Goal: Task Accomplishment & Management: Use online tool/utility

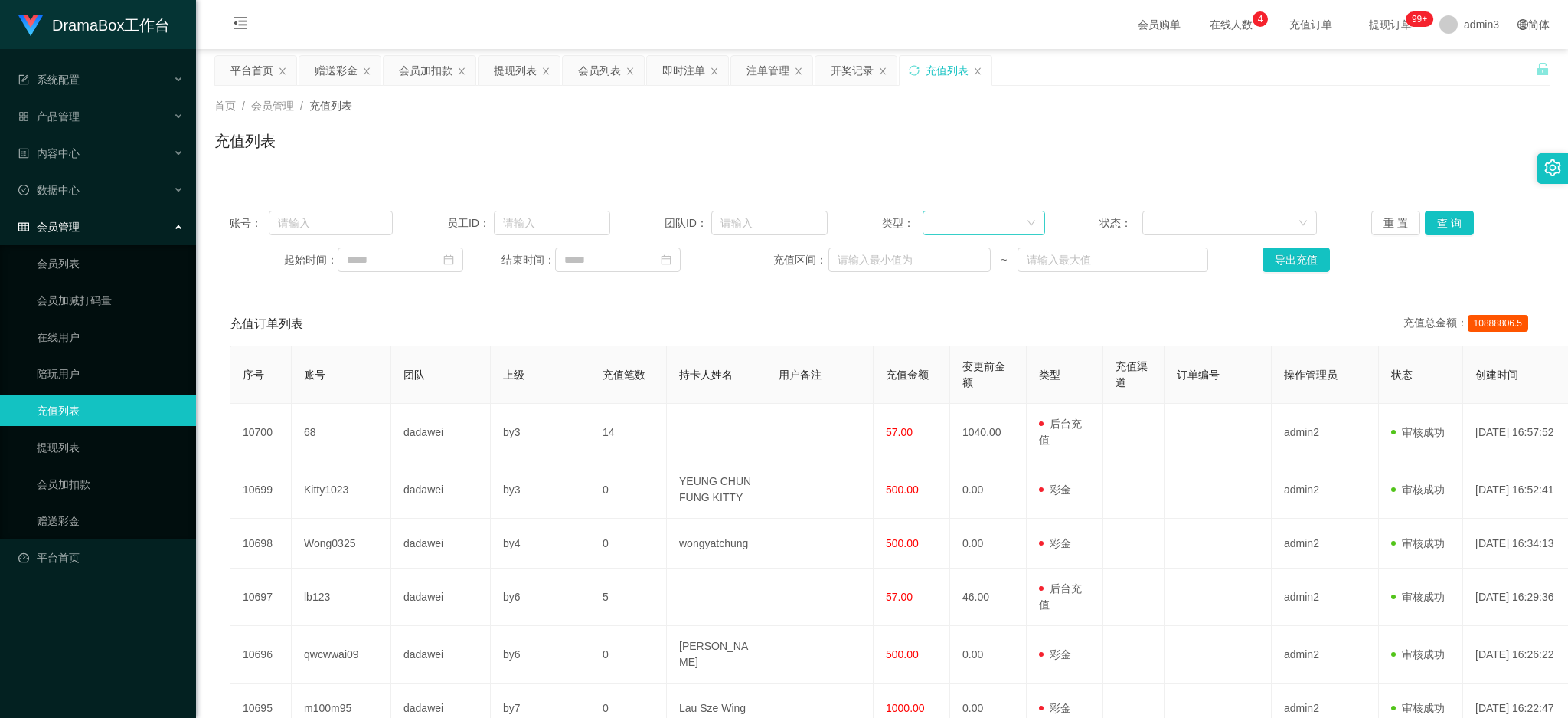
click at [962, 219] on div at bounding box center [979, 222] width 94 height 23
drag, startPoint x: 960, startPoint y: 253, endPoint x: 750, endPoint y: 245, distance: 210.2
click at [957, 252] on li "后台充值" at bounding box center [978, 254] width 122 height 24
click at [313, 229] on input "text" at bounding box center [330, 222] width 124 height 24
click at [410, 266] on input at bounding box center [400, 259] width 125 height 24
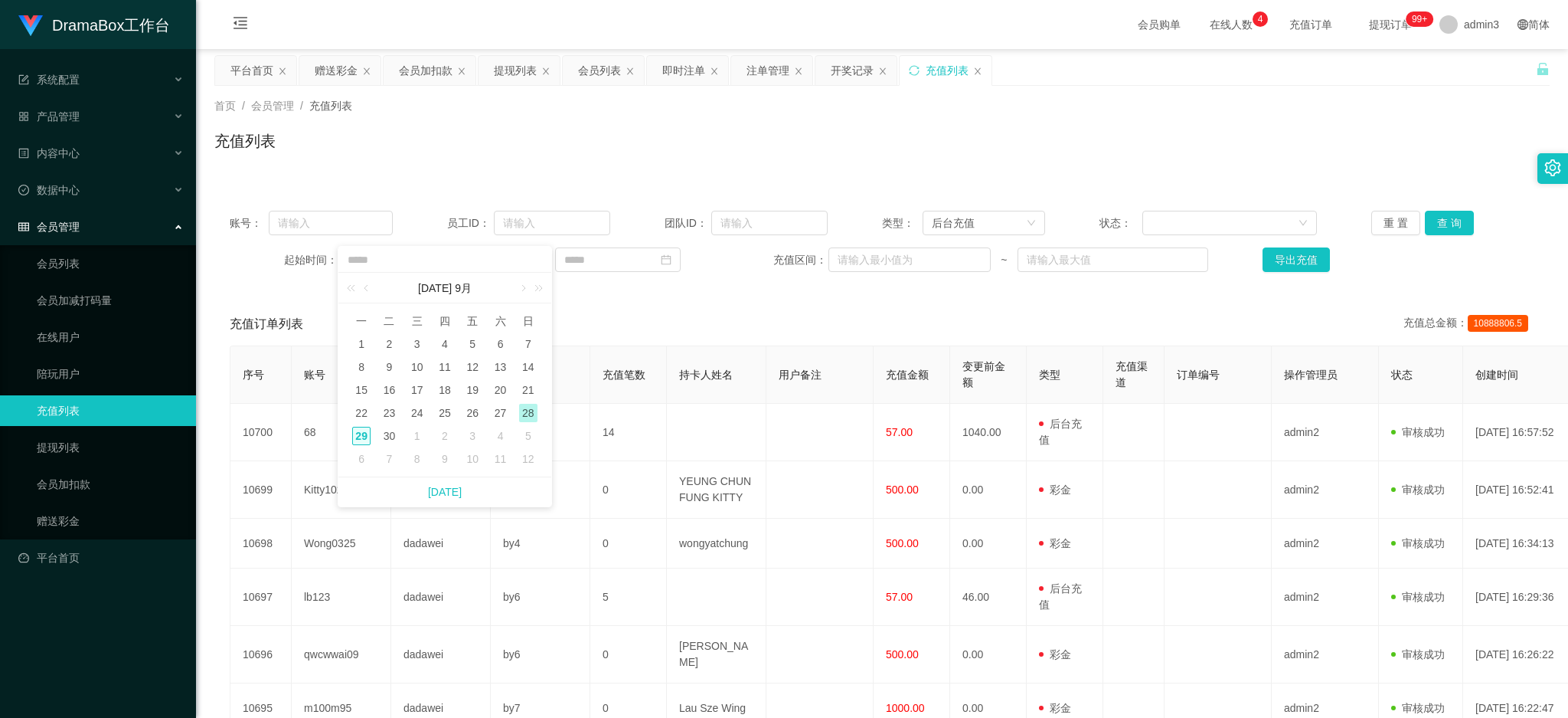
click at [360, 433] on div "29" at bounding box center [361, 435] width 18 height 18
type input "**********"
click at [622, 267] on input at bounding box center [617, 259] width 125 height 24
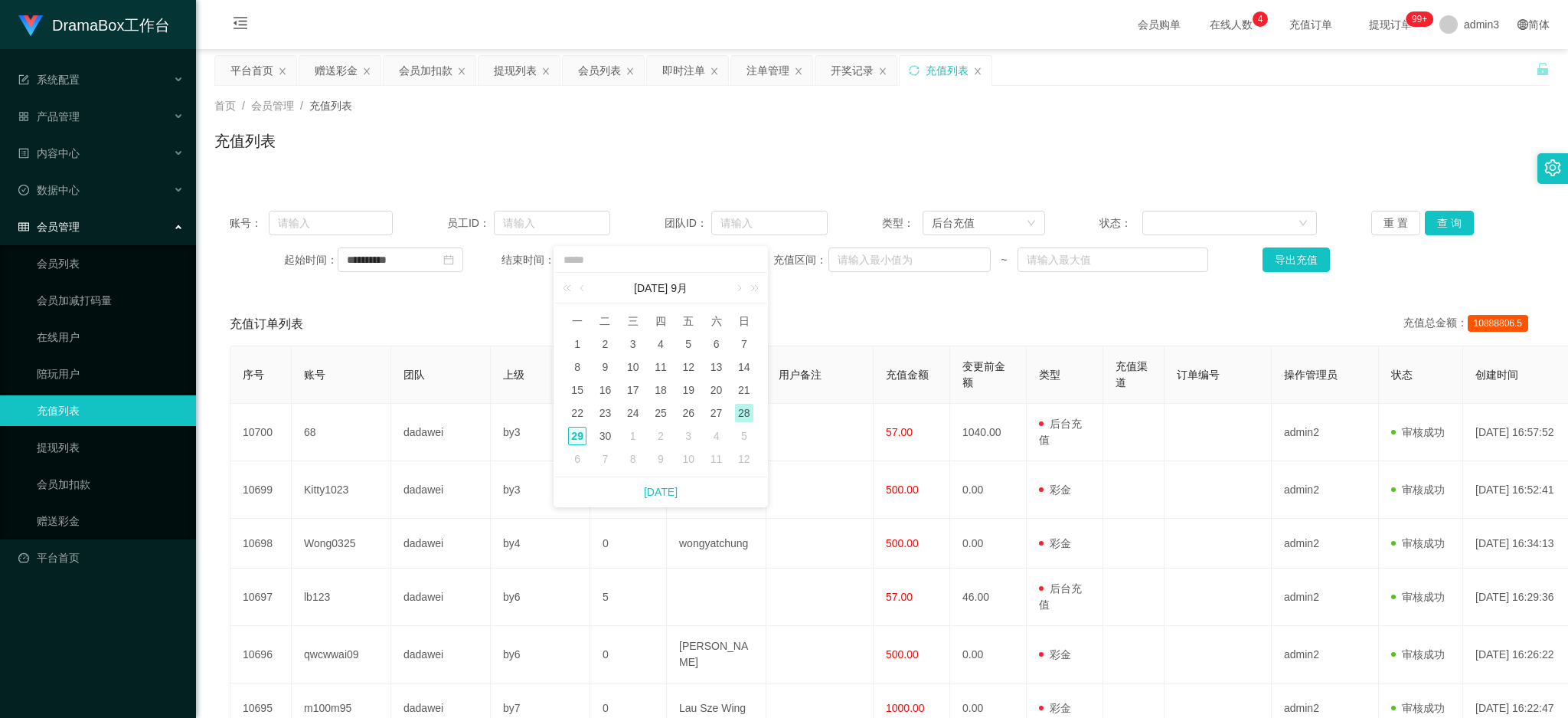
click at [578, 432] on div "29" at bounding box center [577, 435] width 18 height 18
type input "**********"
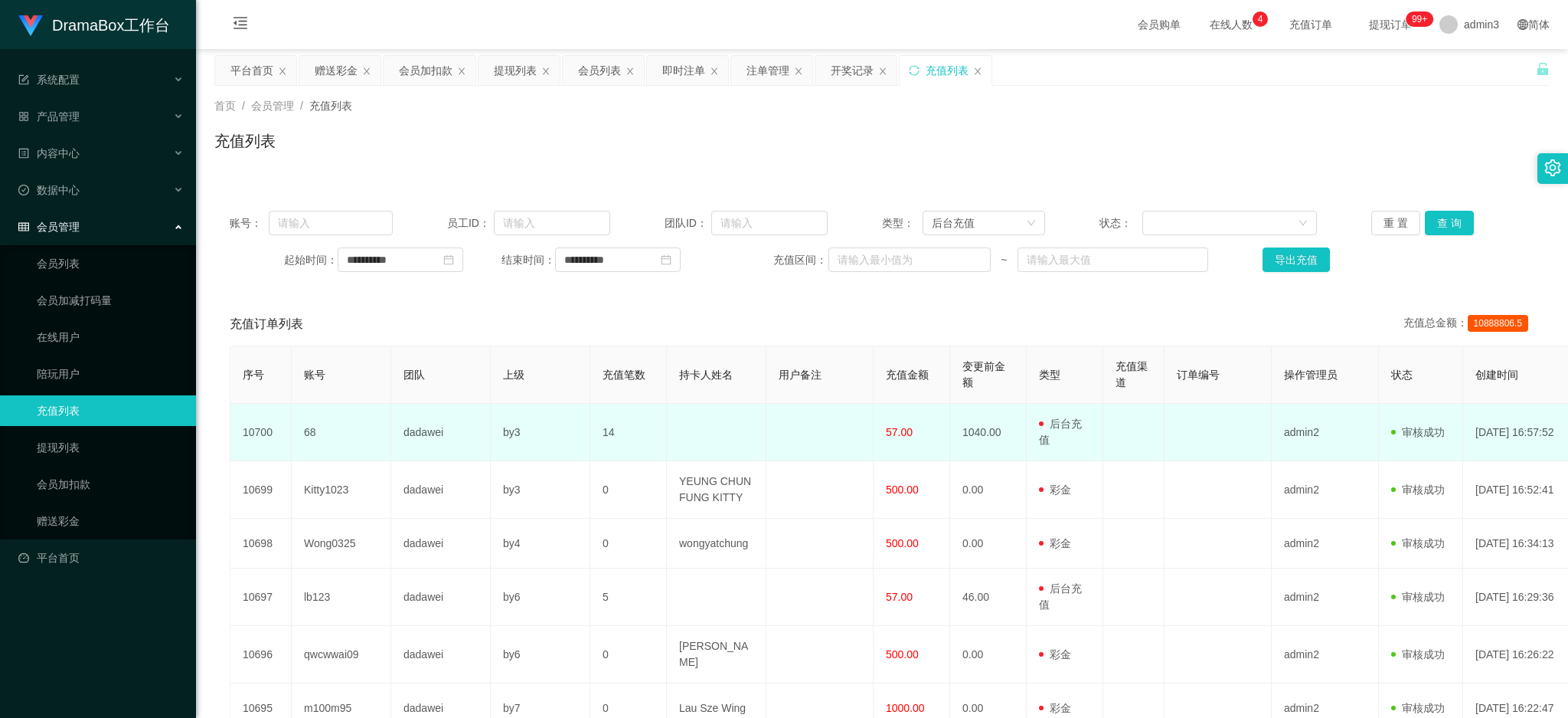
click at [760, 434] on td at bounding box center [717, 433] width 99 height 58
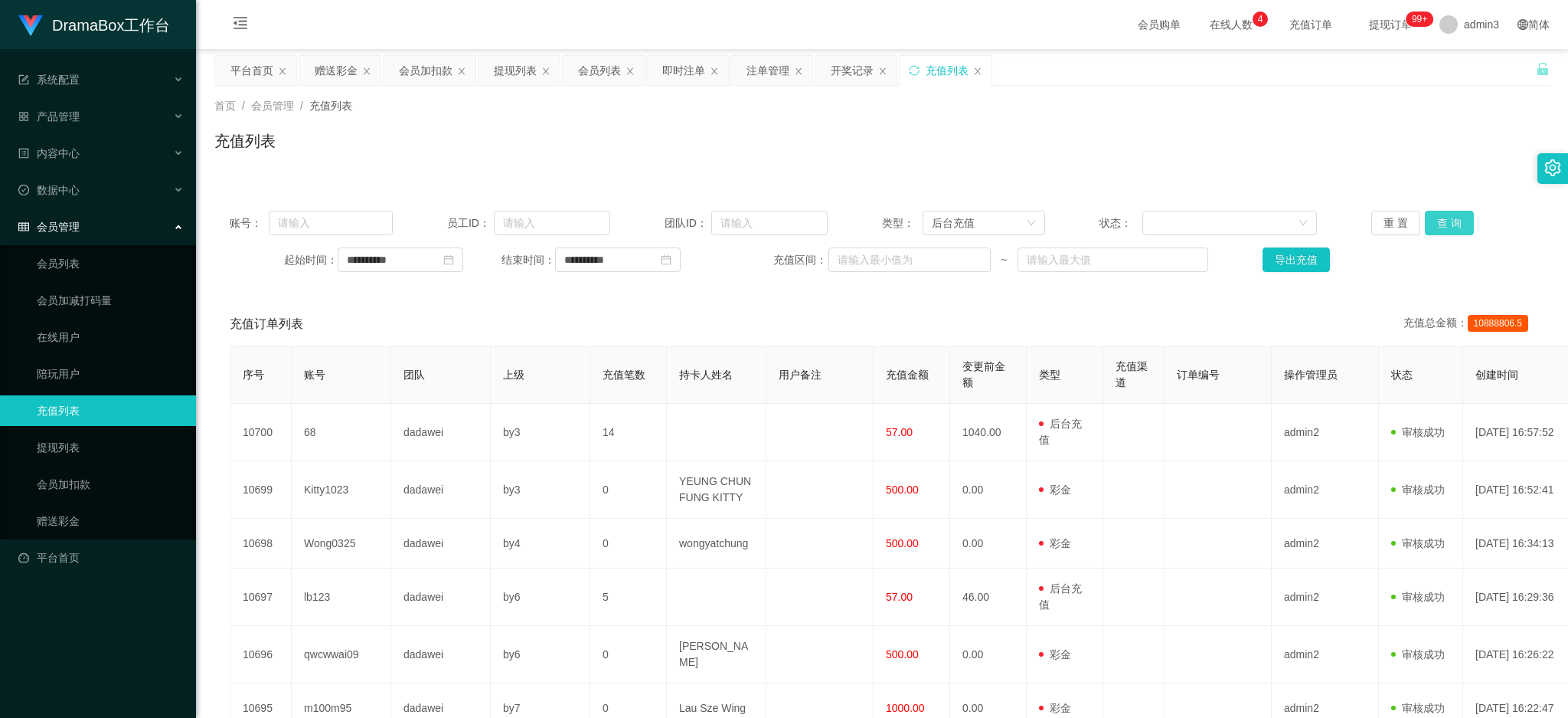
click at [1451, 219] on button "查 询" at bounding box center [1449, 222] width 49 height 24
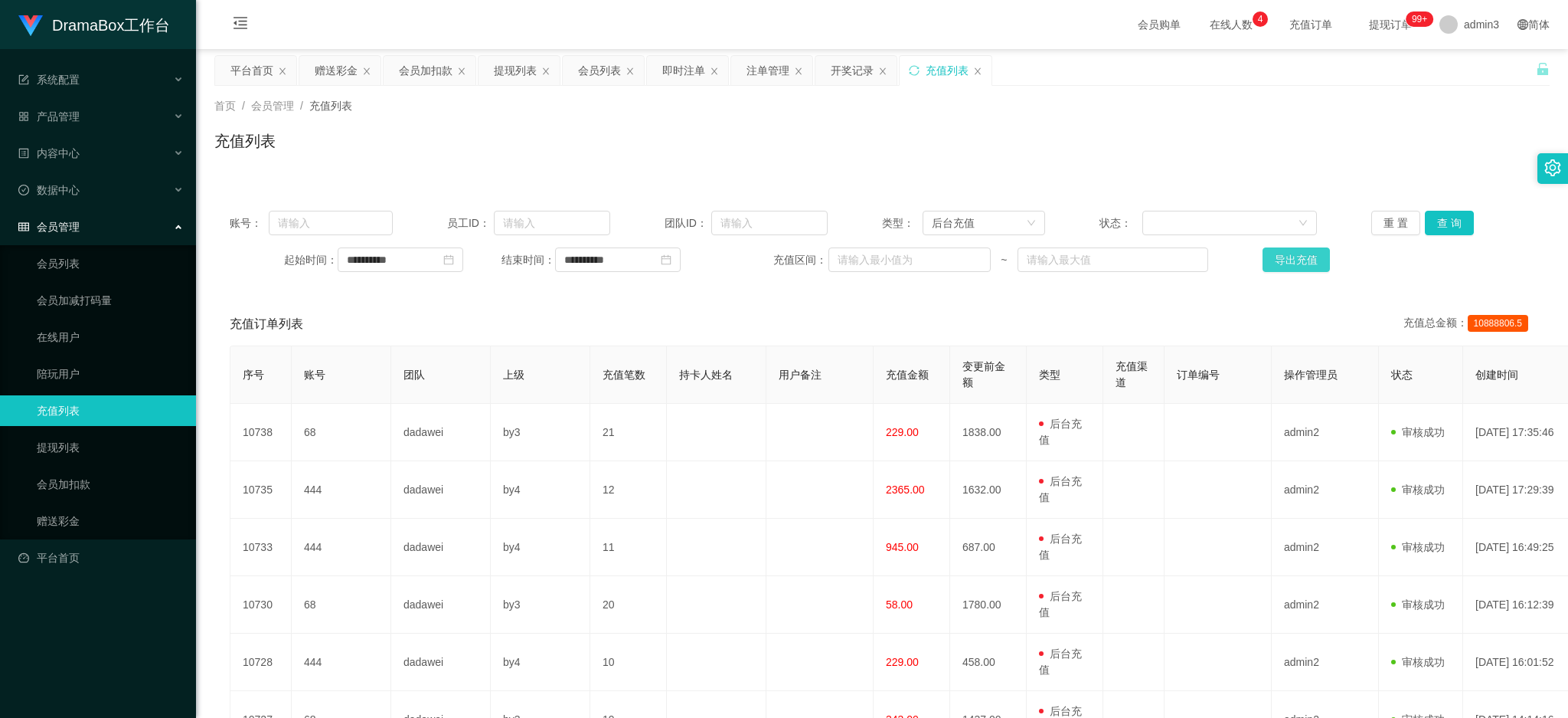
click at [1289, 259] on button "导出充值" at bounding box center [1296, 259] width 68 height 24
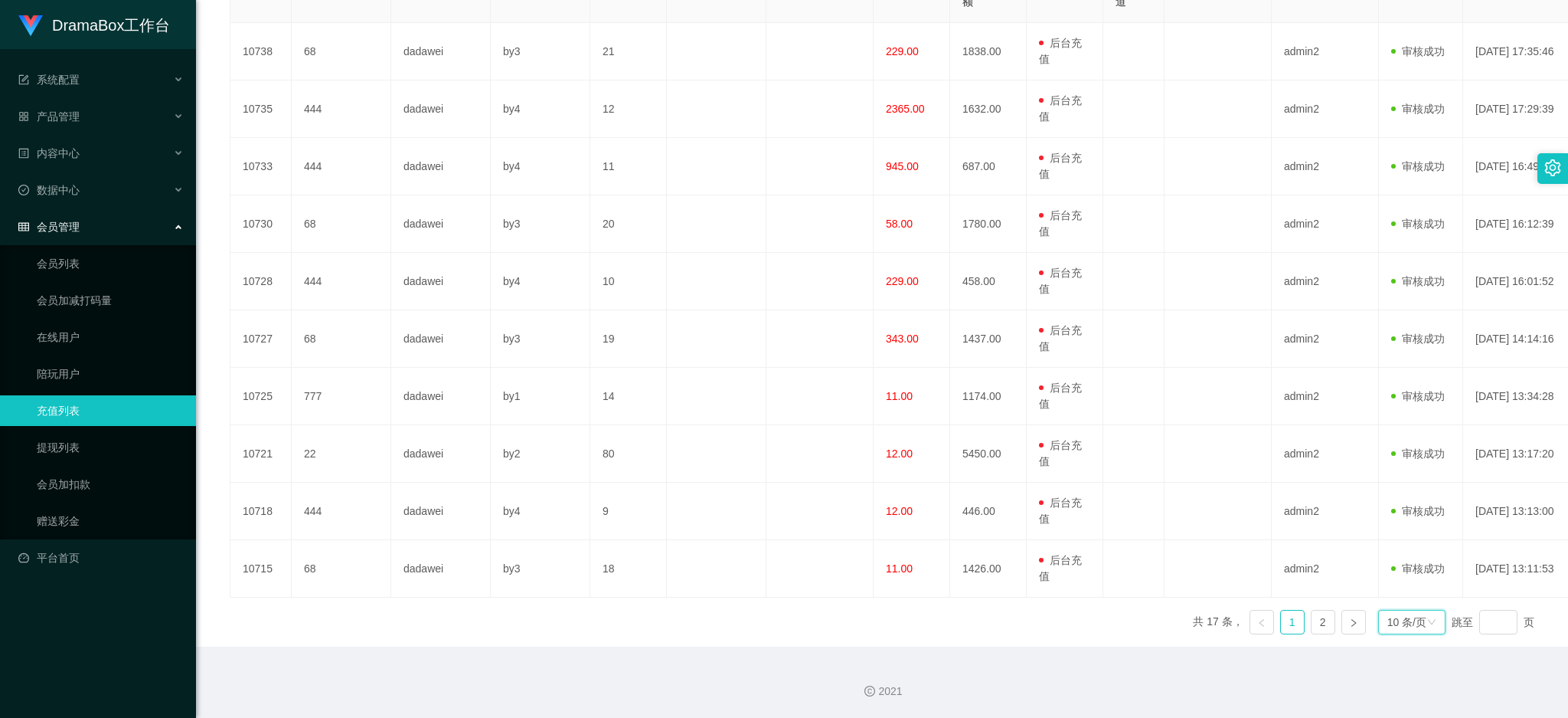
click at [1427, 623] on icon "图标: down" at bounding box center [1432, 622] width 9 height 9
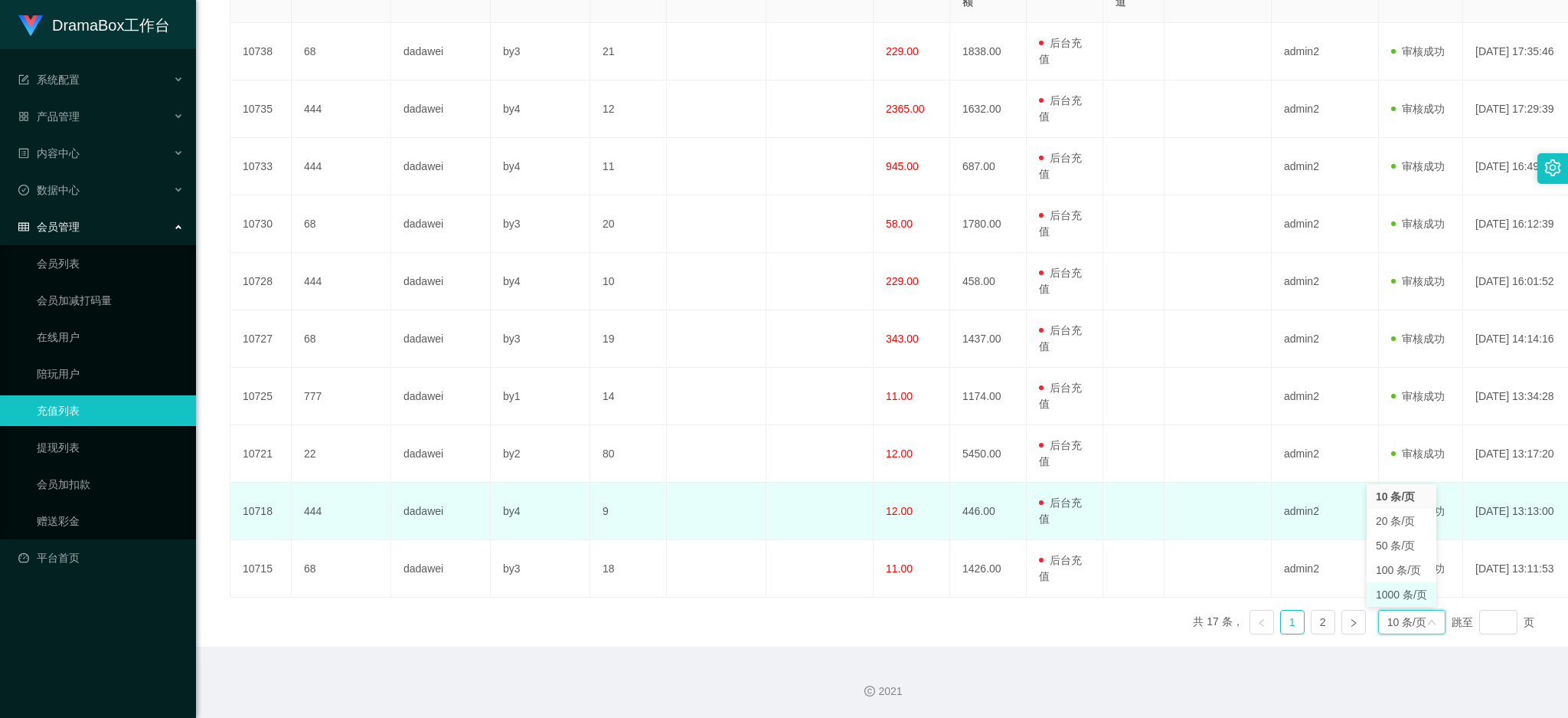
drag, startPoint x: 1393, startPoint y: 600, endPoint x: 643, endPoint y: 507, distance: 755.7
click at [1374, 599] on li "1000 条/页" at bounding box center [1401, 594] width 70 height 24
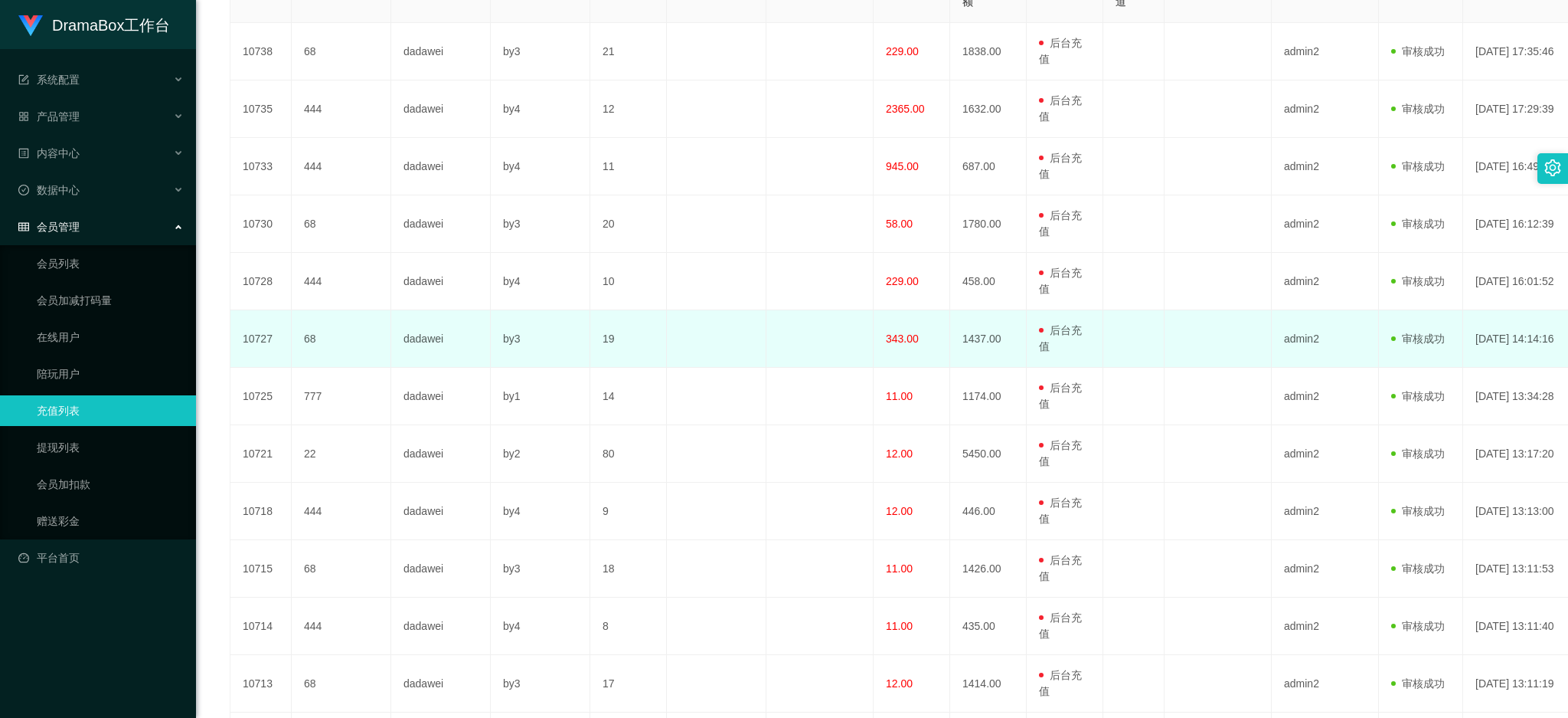
scroll to position [0, 0]
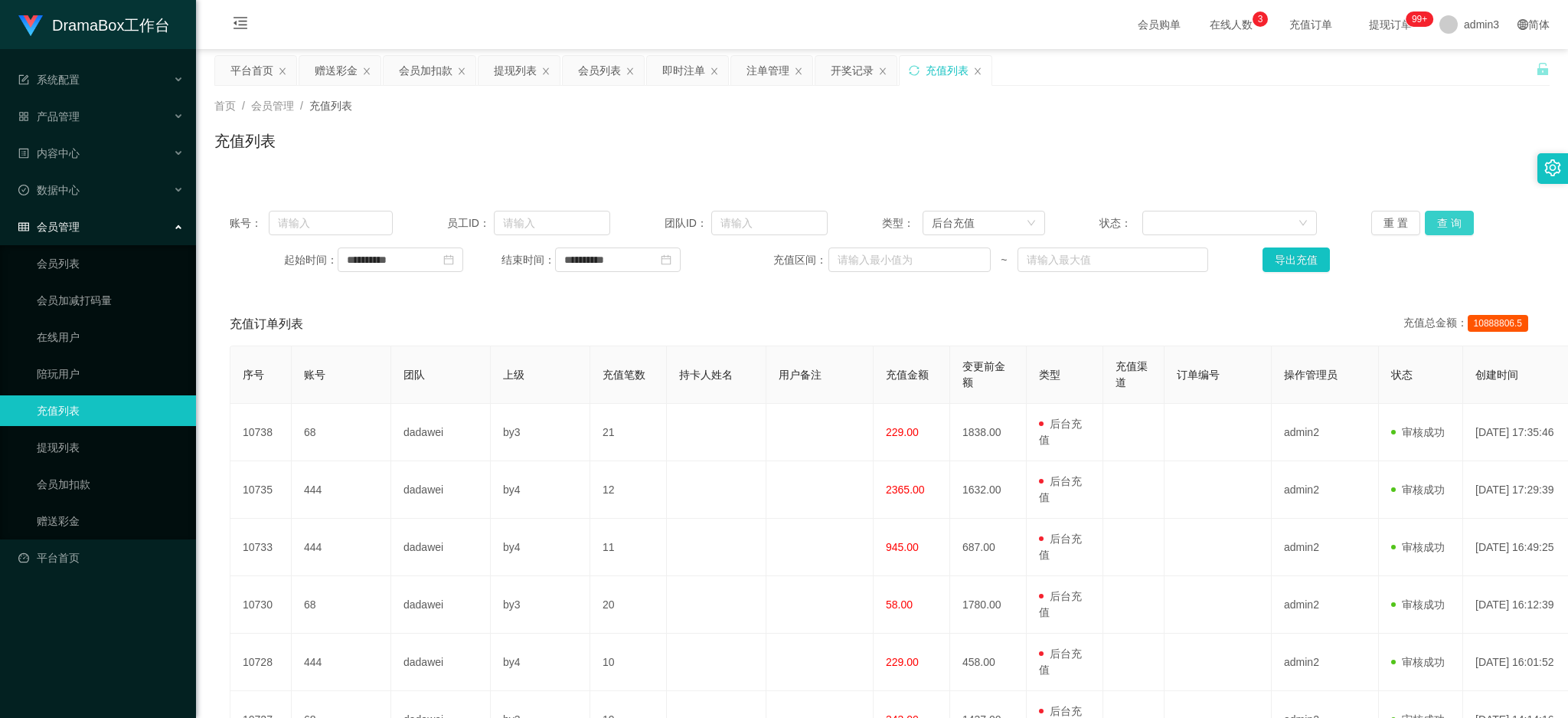
click at [1440, 230] on button "查 询" at bounding box center [1449, 222] width 49 height 24
click at [1269, 259] on button "导出充值" at bounding box center [1296, 259] width 68 height 24
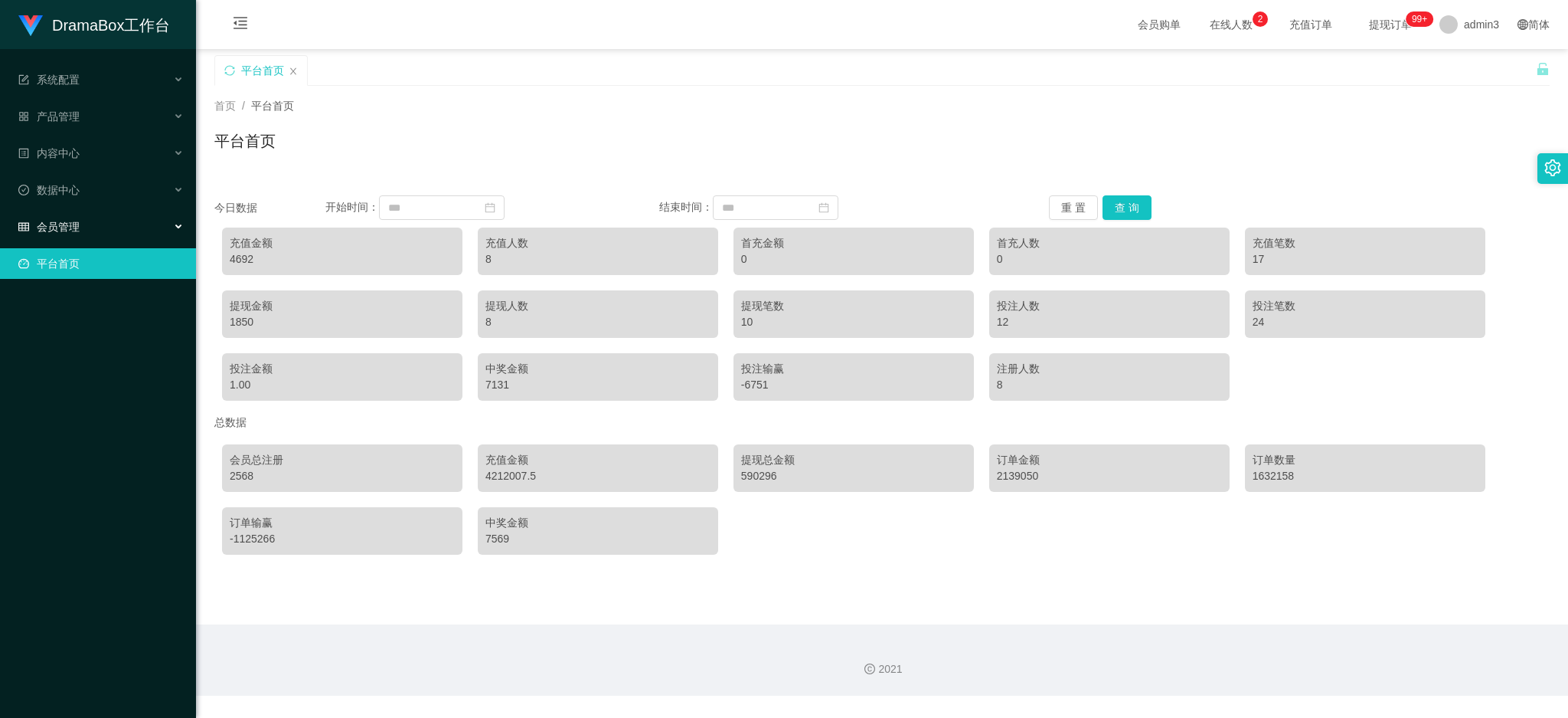
click at [71, 238] on div "会员管理" at bounding box center [97, 227] width 196 height 31
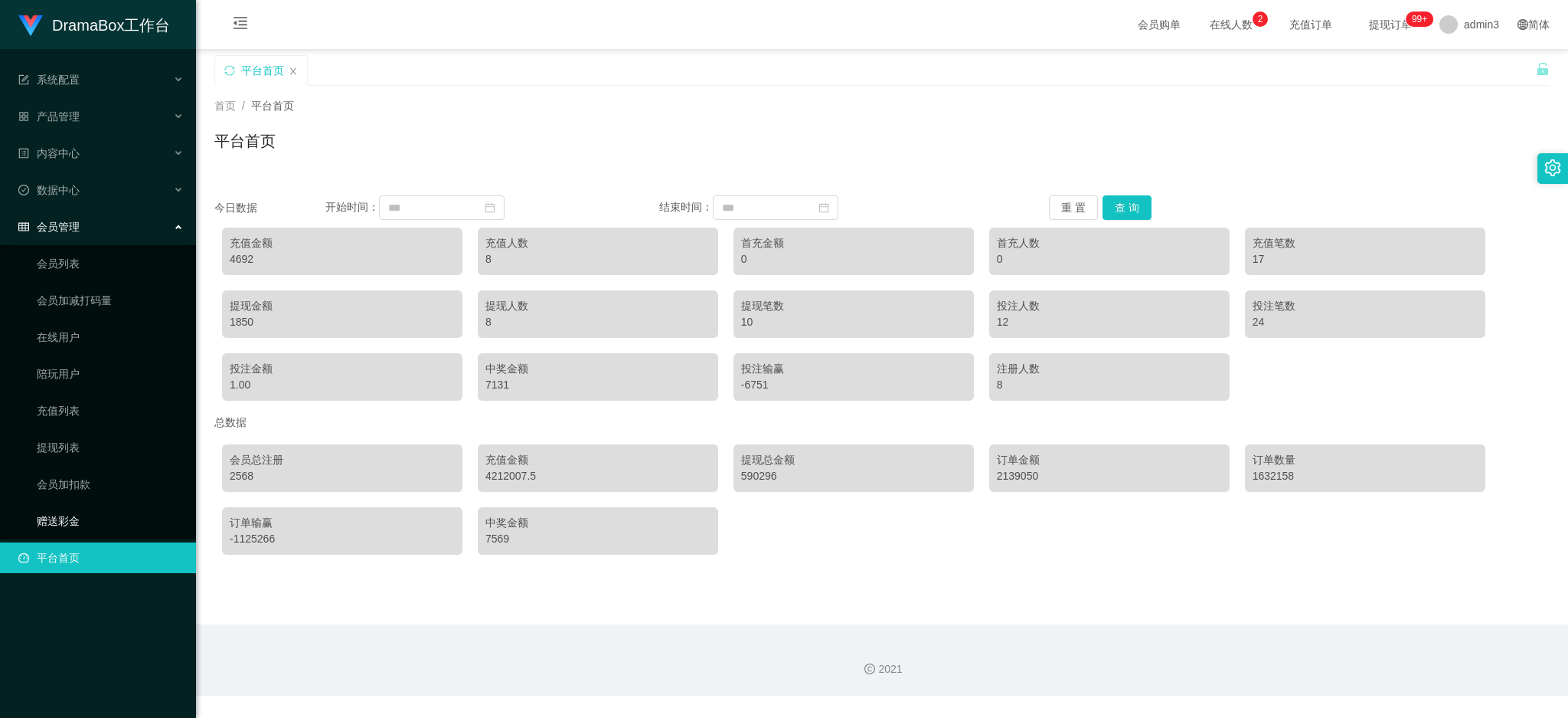
click at [48, 532] on link "赠送彩金" at bounding box center [110, 521] width 147 height 31
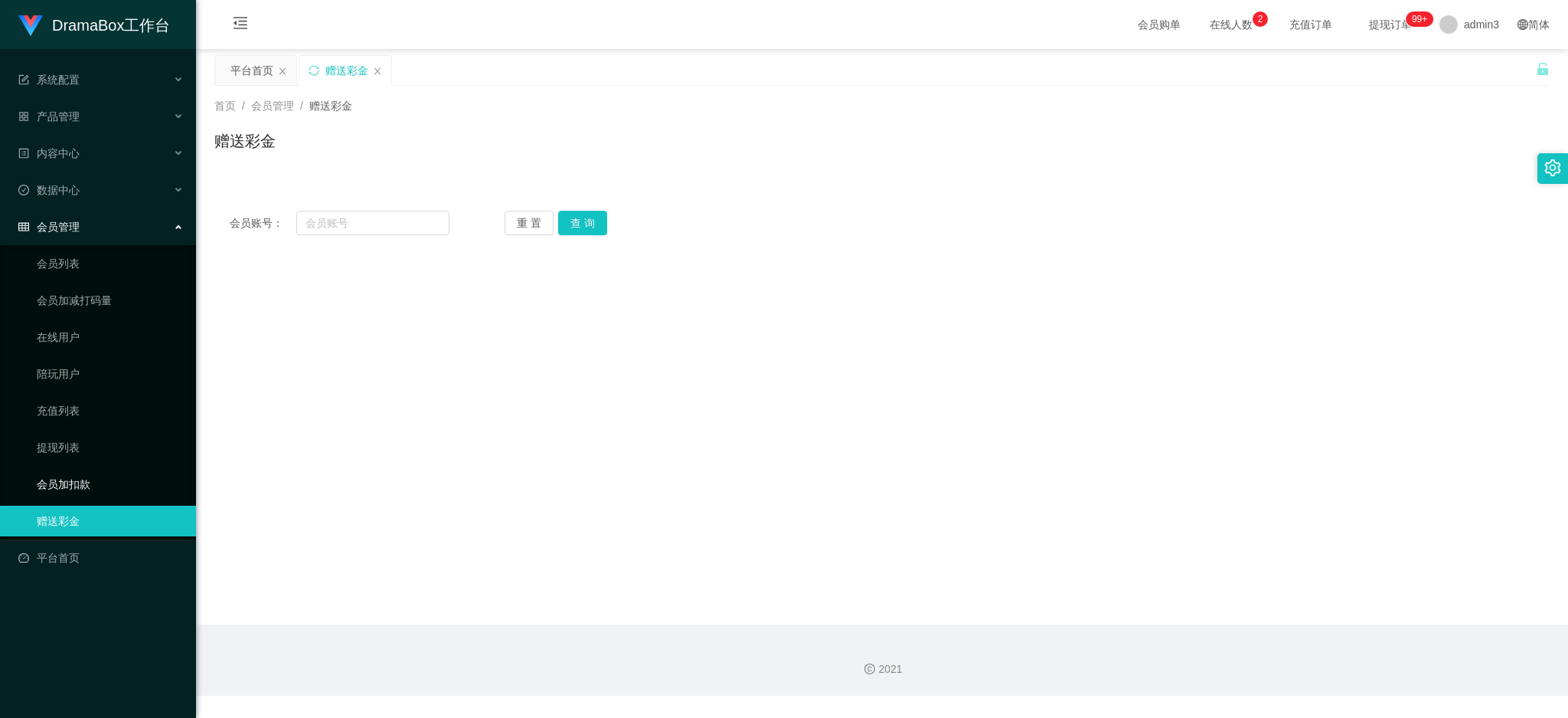
click at [58, 481] on link "会员加扣款" at bounding box center [110, 484] width 147 height 31
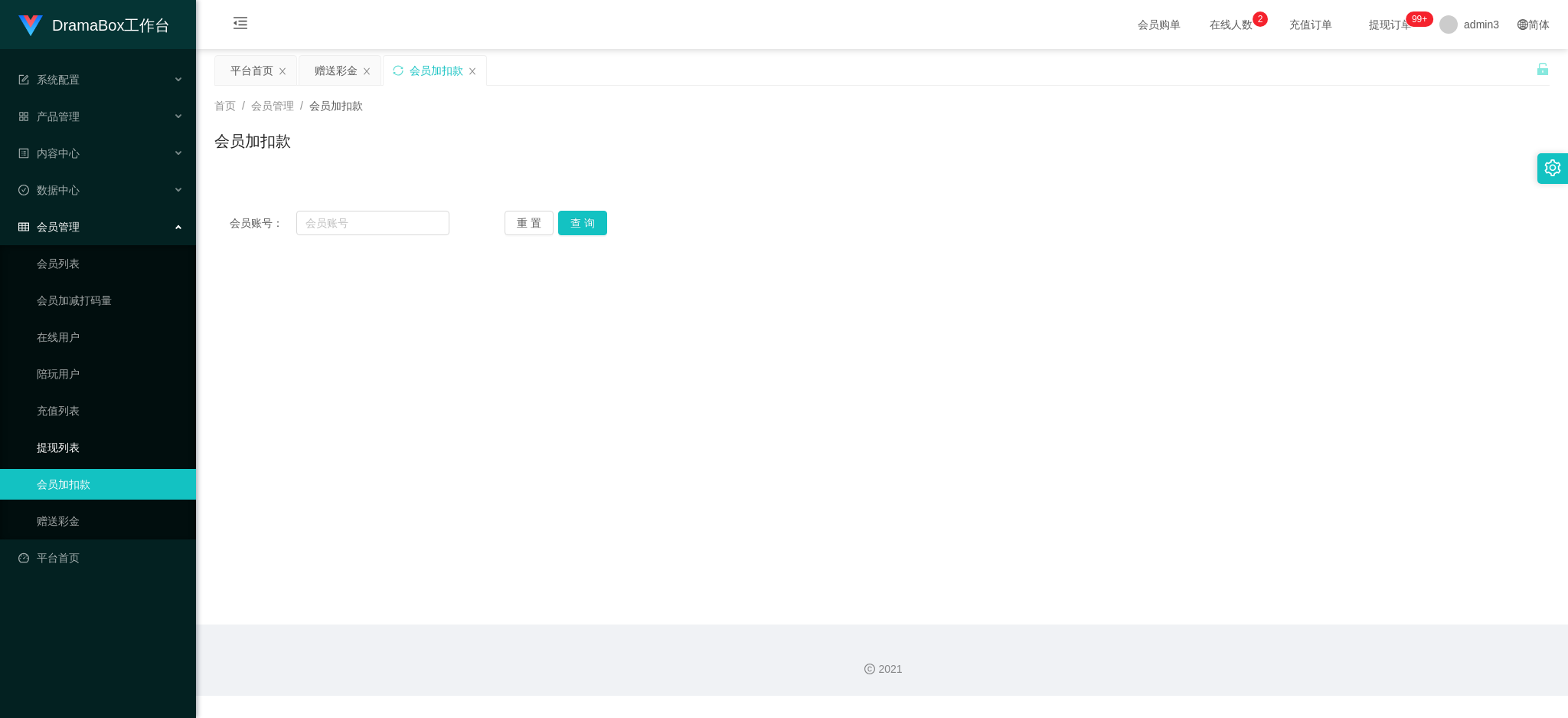
click at [60, 451] on link "提现列表" at bounding box center [110, 447] width 147 height 31
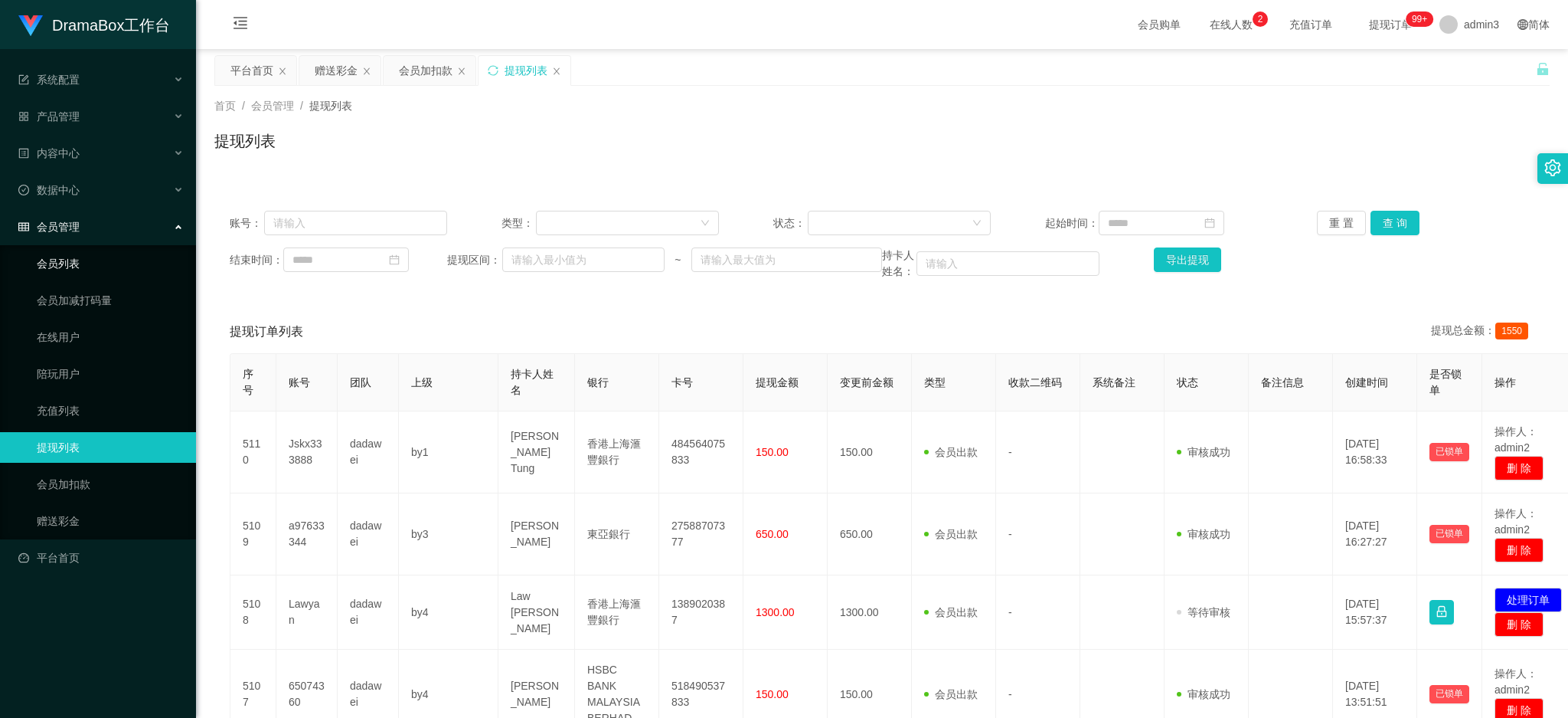
click at [50, 265] on link "会员列表" at bounding box center [110, 264] width 147 height 31
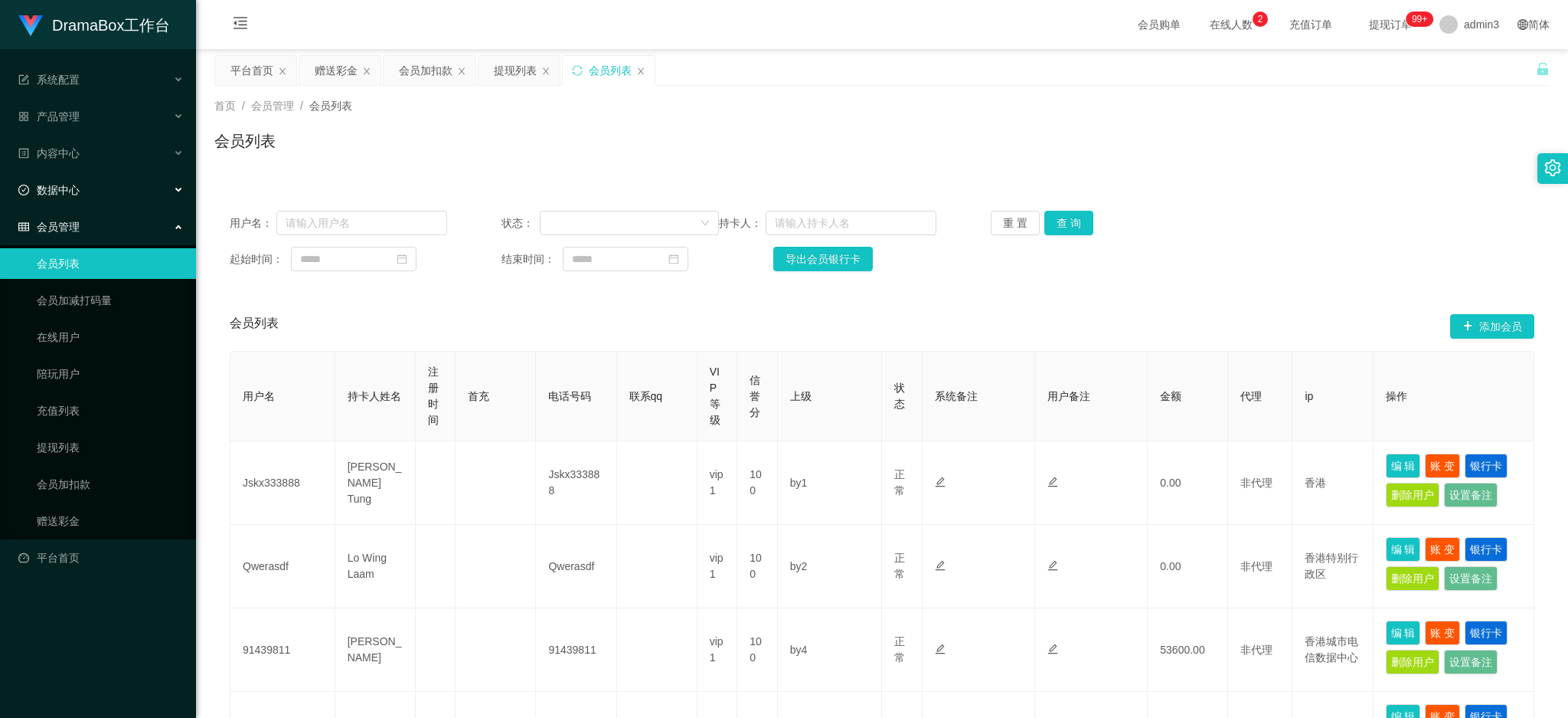
click at [70, 195] on span "数据中心" at bounding box center [49, 191] width 61 height 13
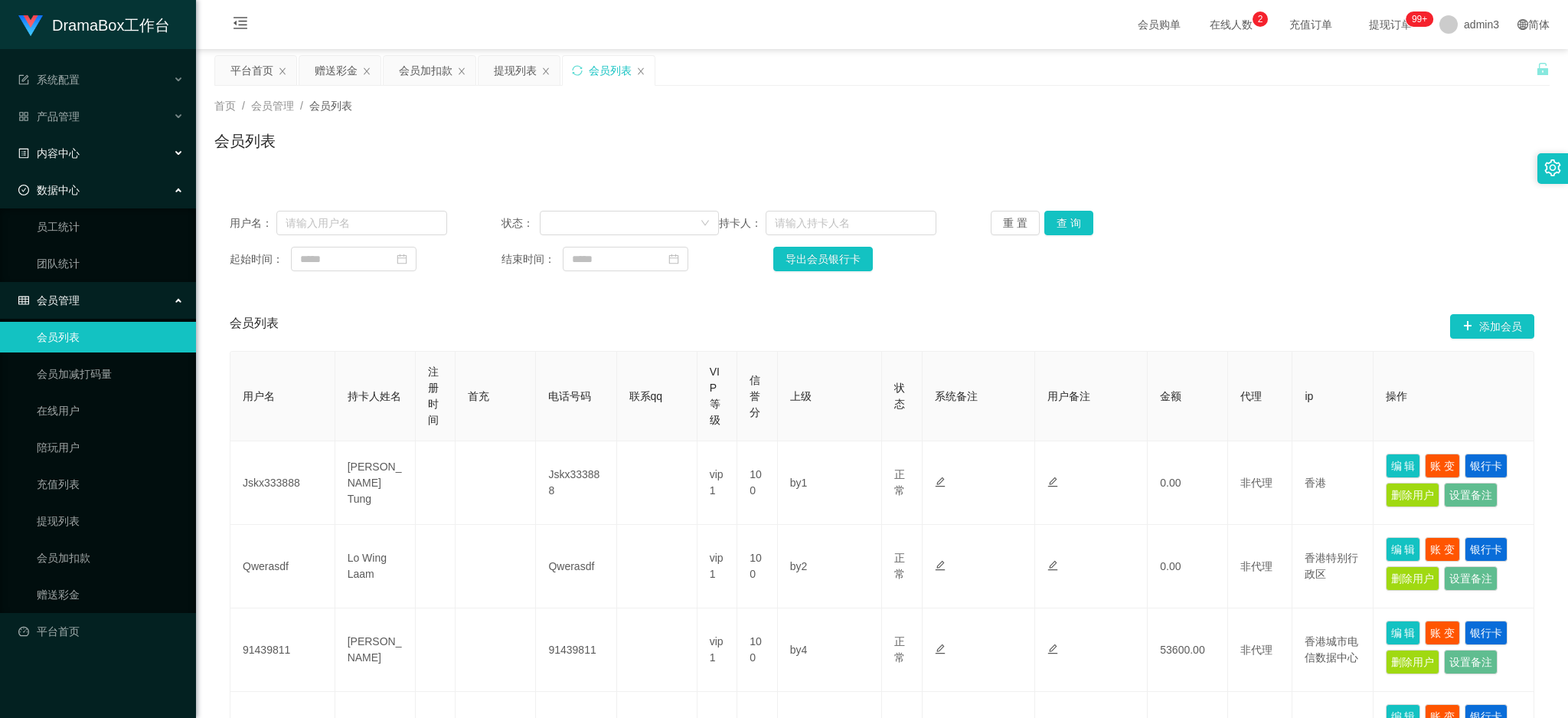
click at [71, 144] on div "内容中心" at bounding box center [97, 154] width 196 height 31
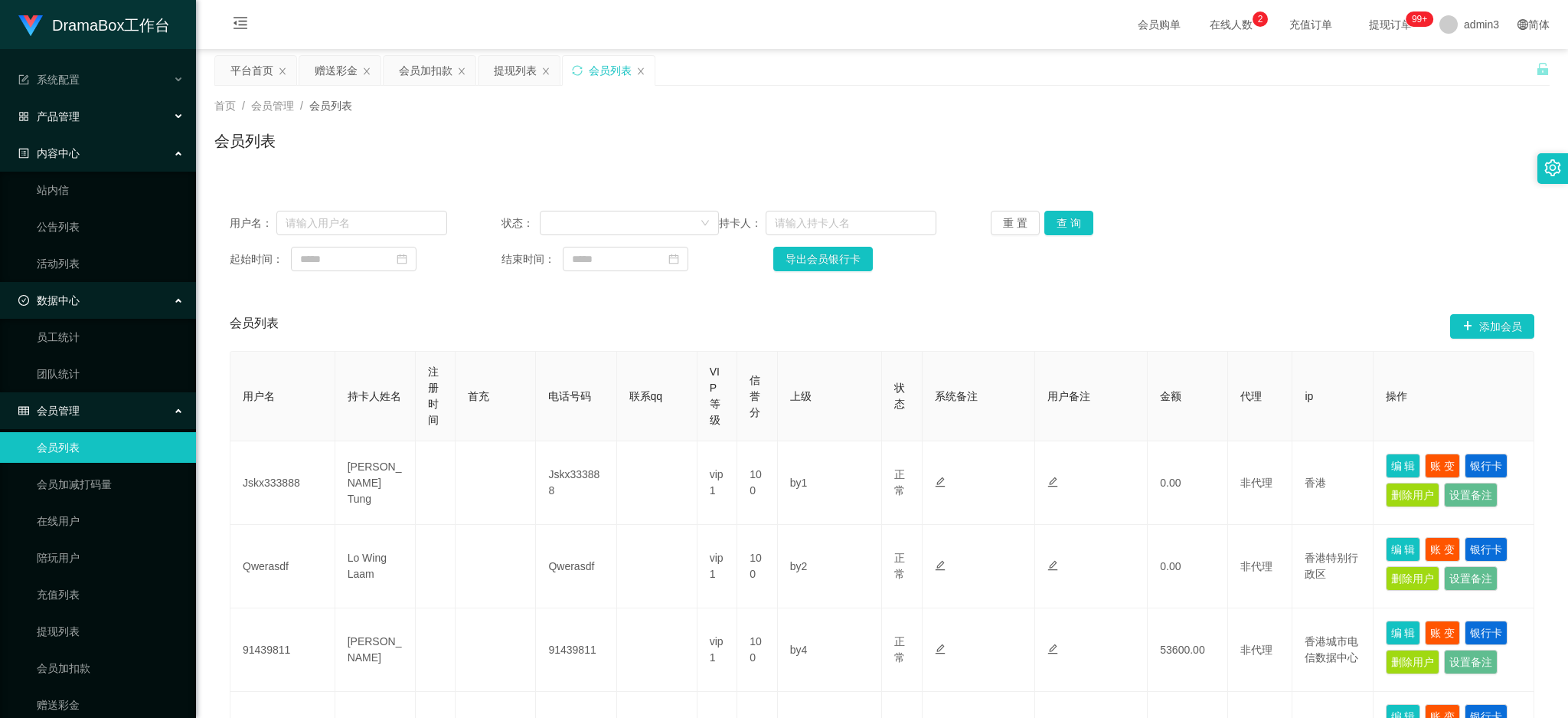
click at [82, 120] on div "产品管理" at bounding box center [97, 117] width 196 height 31
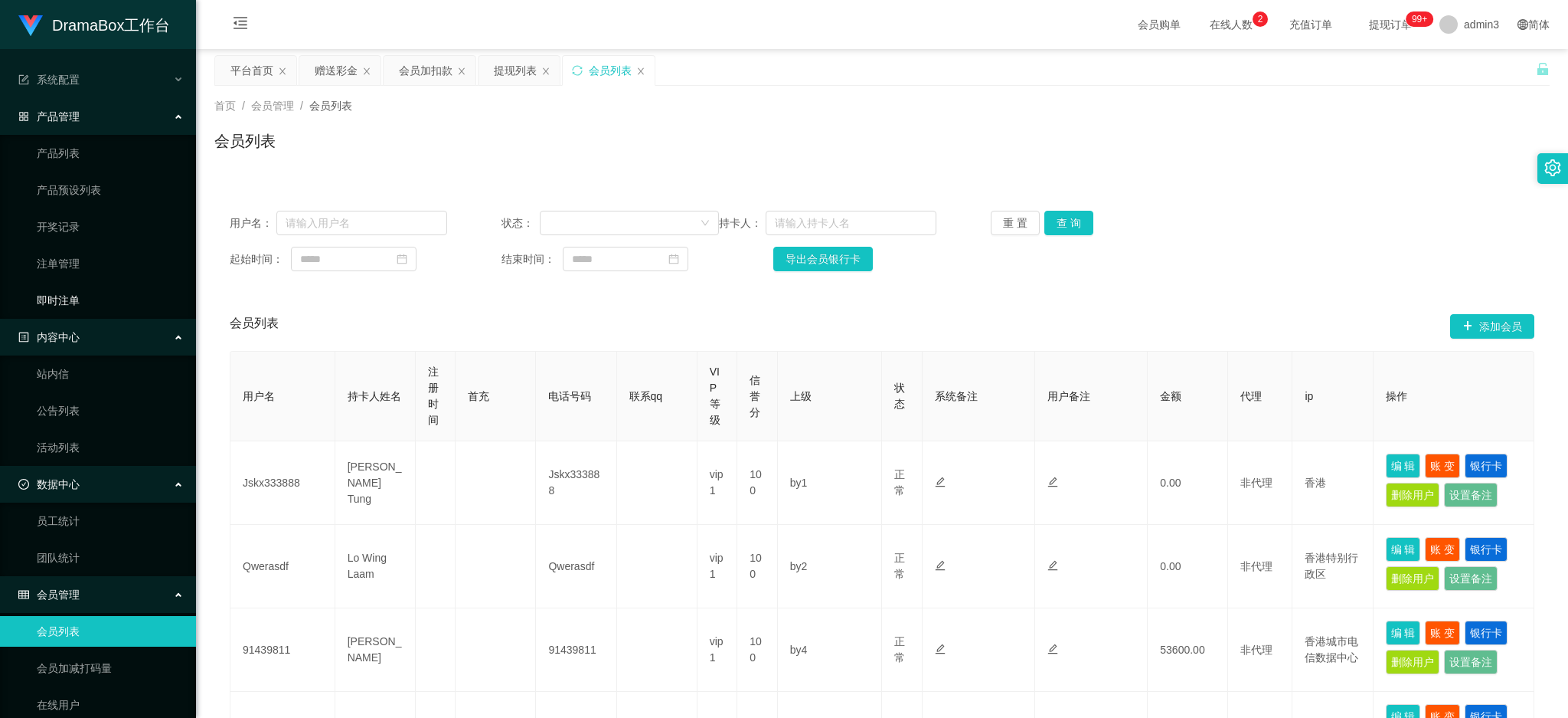
click at [72, 304] on link "即时注单" at bounding box center [110, 301] width 147 height 31
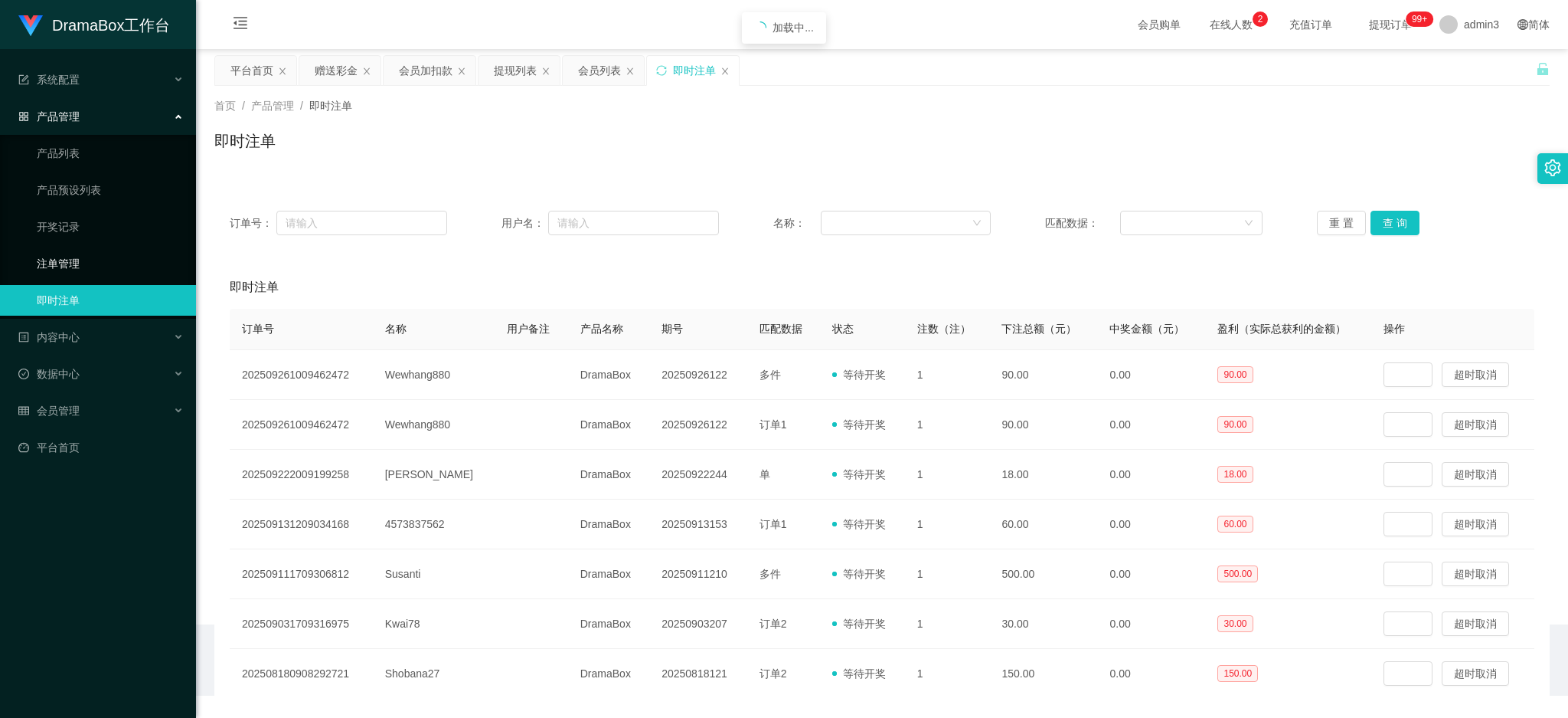
click at [65, 252] on link "注单管理" at bounding box center [110, 264] width 147 height 31
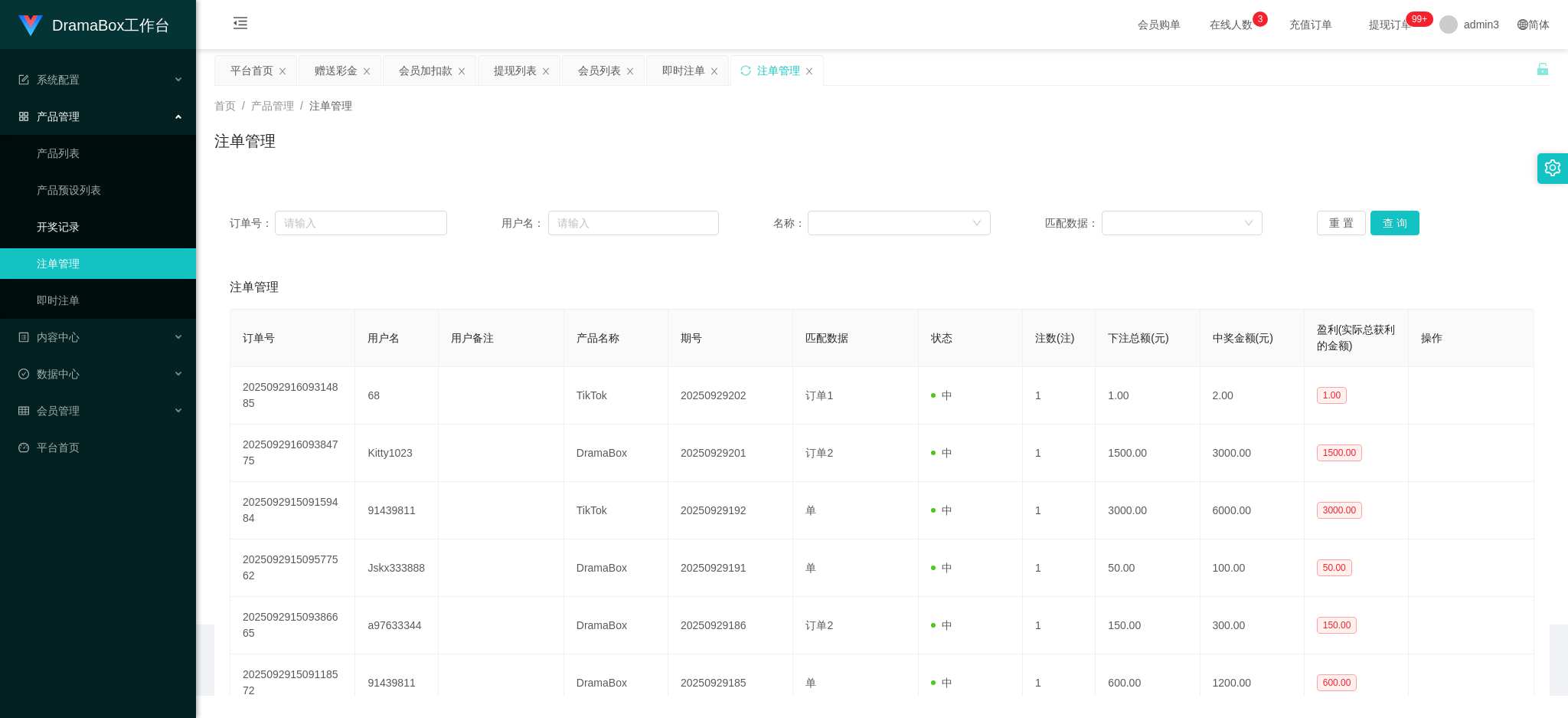
click at [57, 229] on link "开奖记录" at bounding box center [110, 227] width 147 height 31
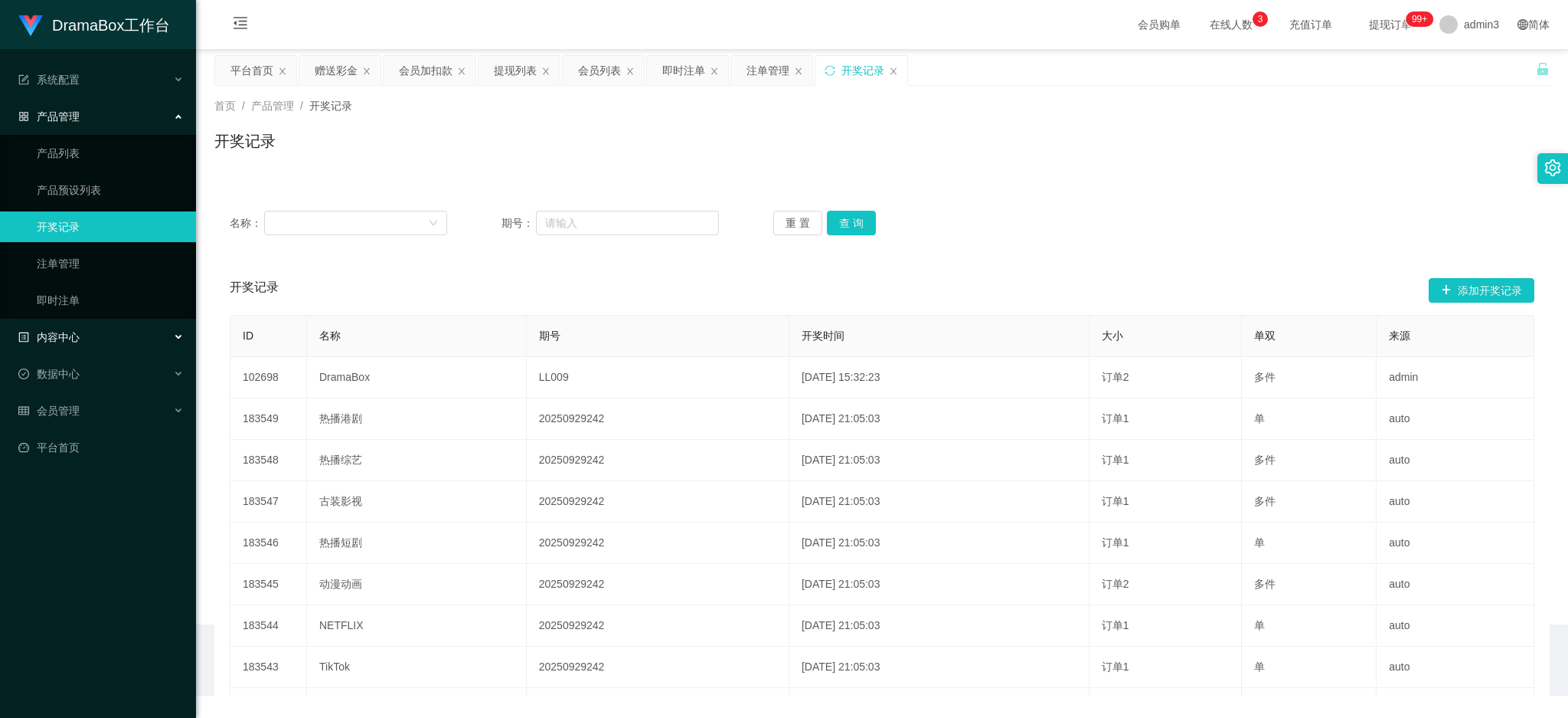
click at [68, 340] on span "内容中心" at bounding box center [49, 337] width 61 height 13
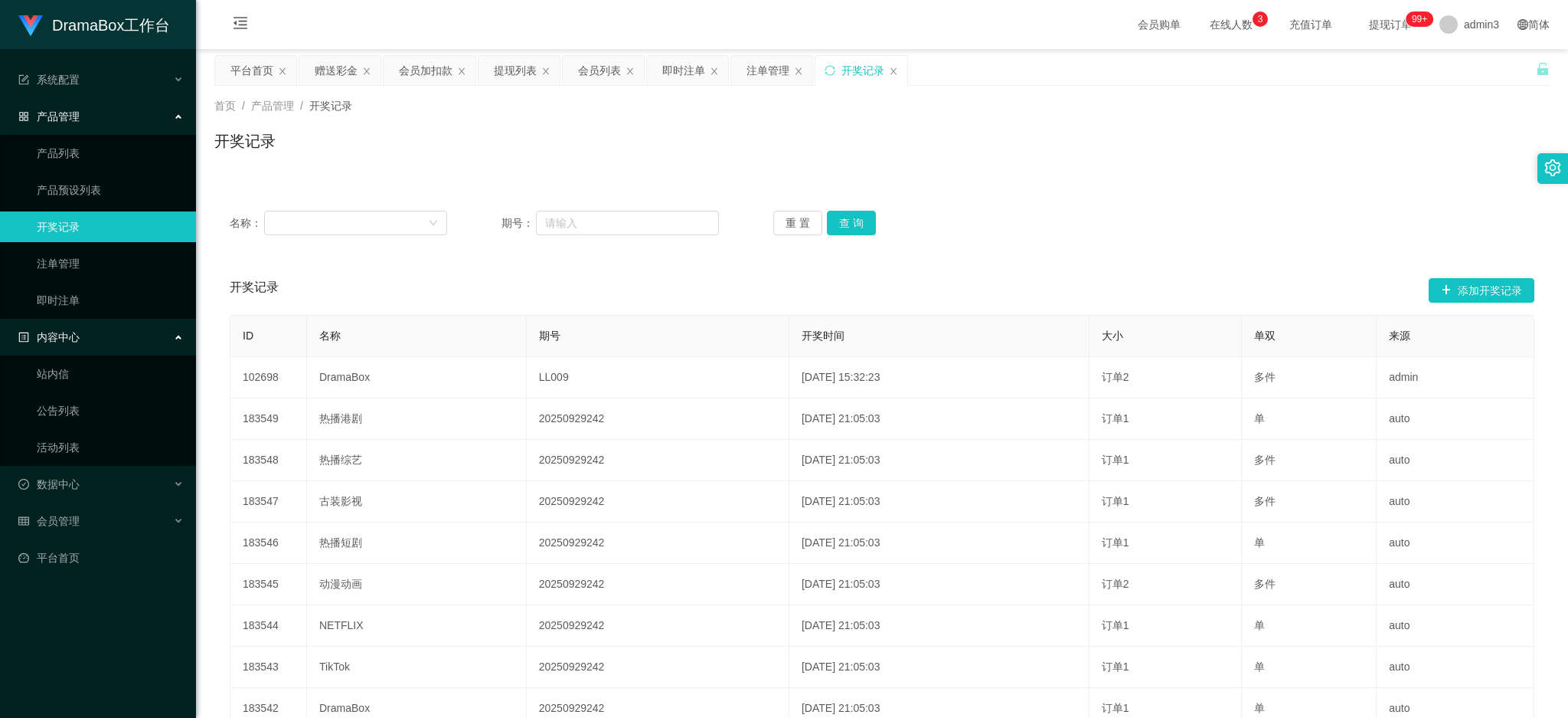
click at [68, 499] on li "数据中心 员工统计 团队统计" at bounding box center [97, 485] width 196 height 33
click at [63, 531] on div "会员管理" at bounding box center [97, 521] width 196 height 31
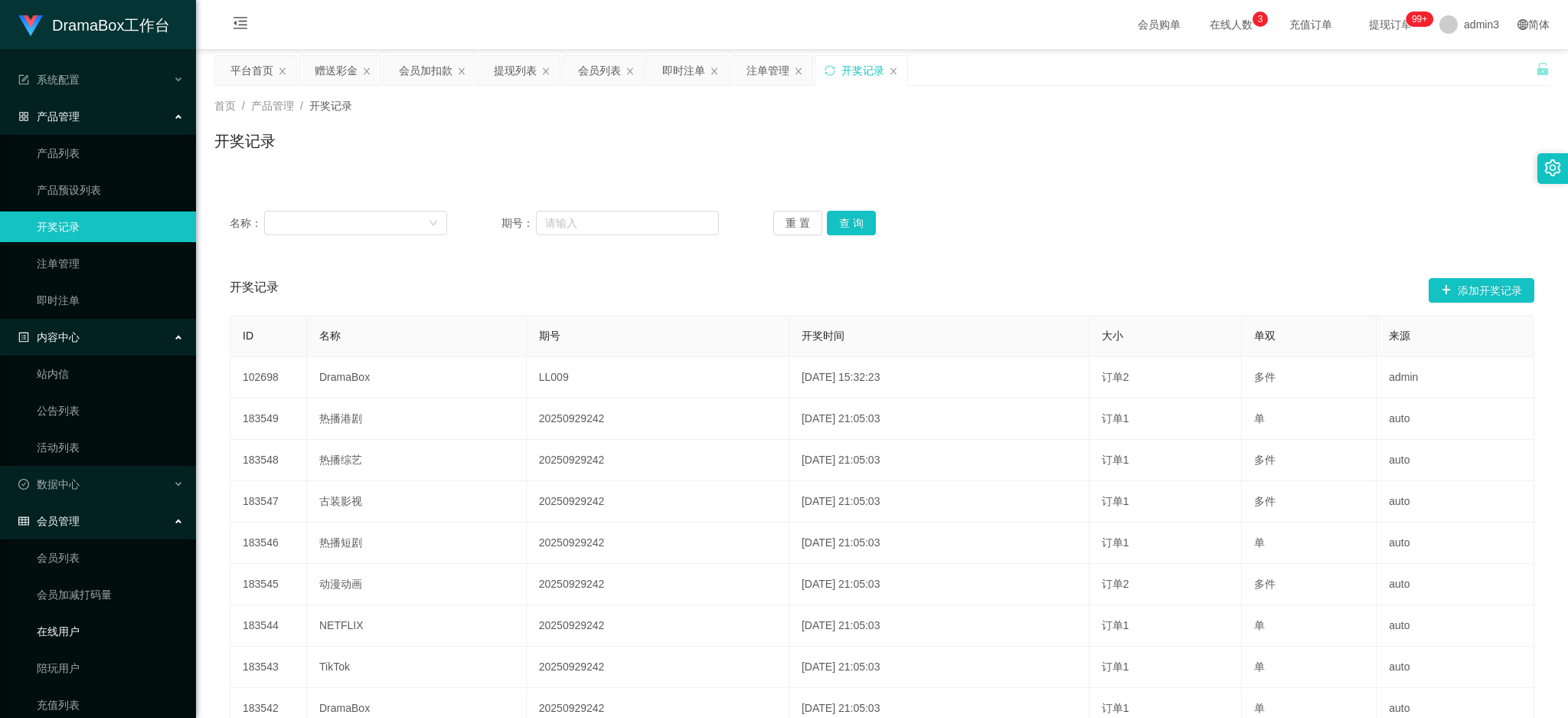
scroll to position [102, 0]
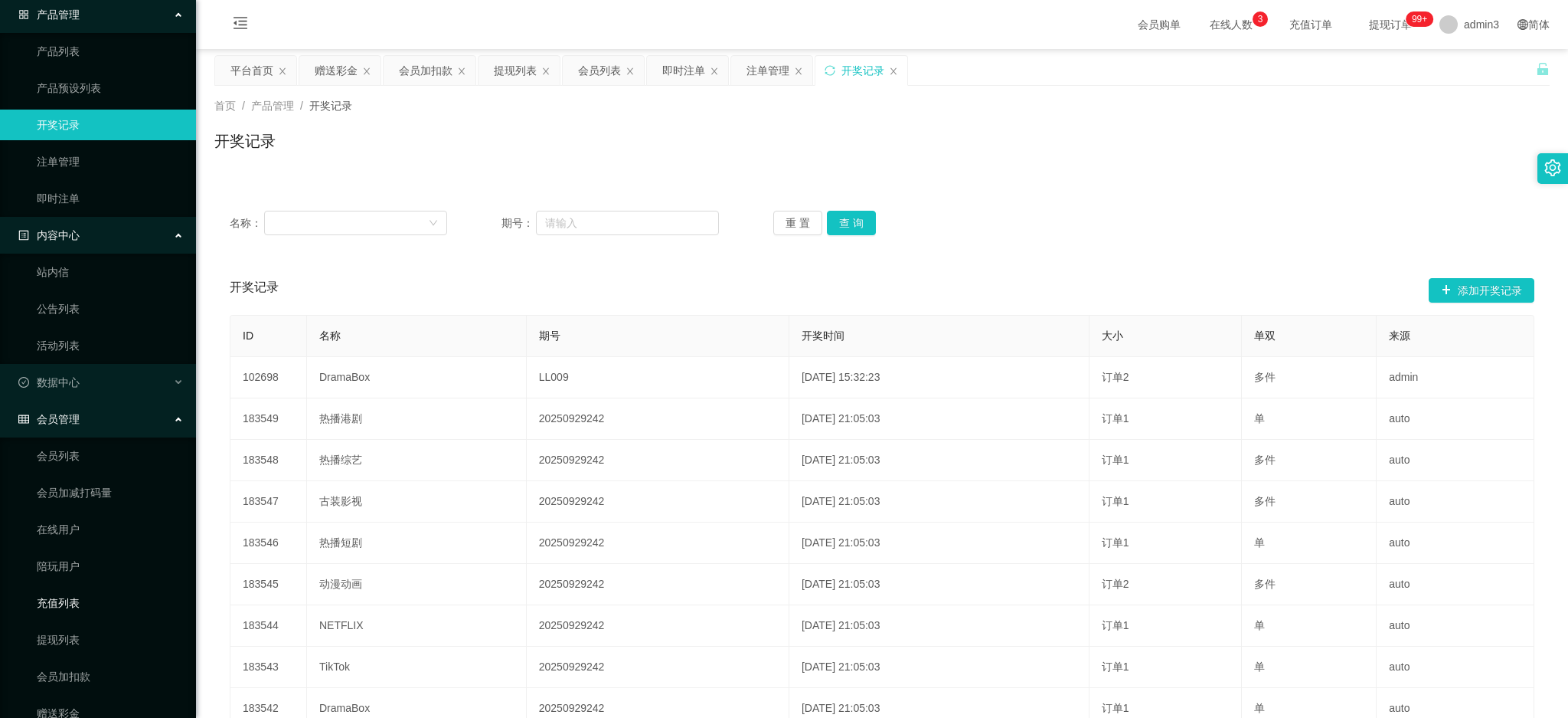
click at [51, 588] on link "充值列表" at bounding box center [110, 603] width 147 height 31
